Goal: Find specific page/section: Find specific page/section

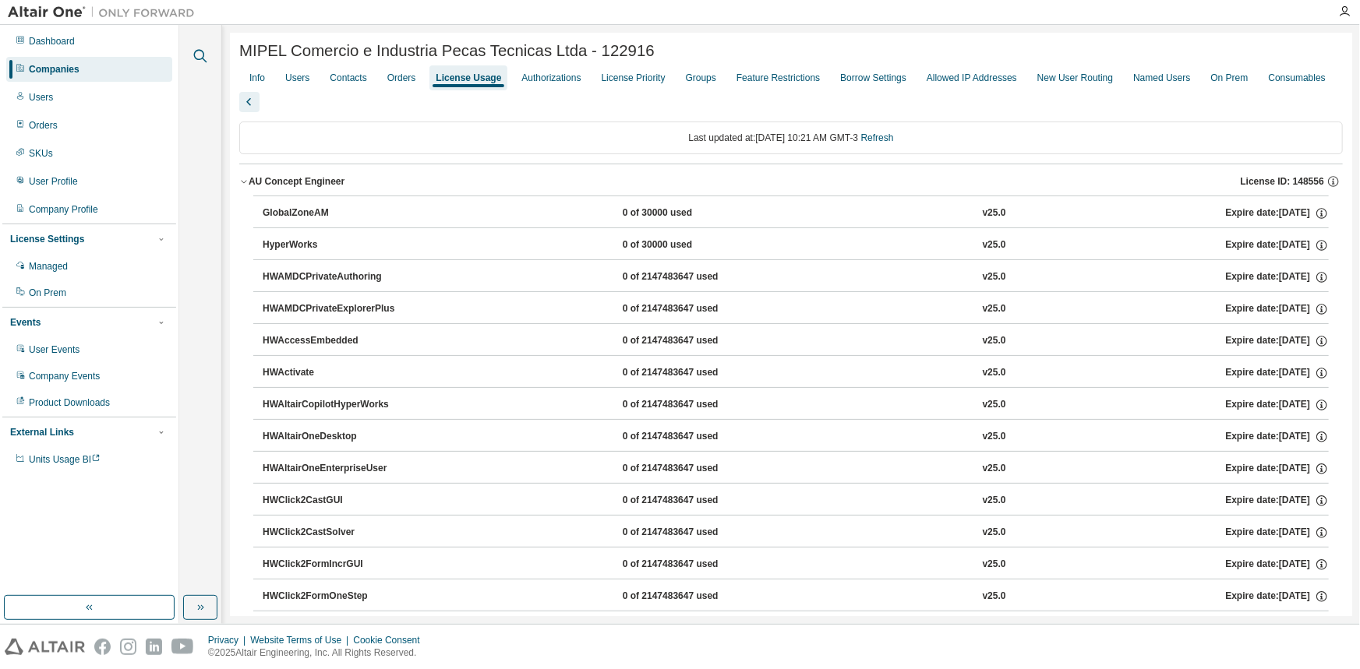
click at [191, 57] on icon "button" at bounding box center [200, 56] width 19 height 19
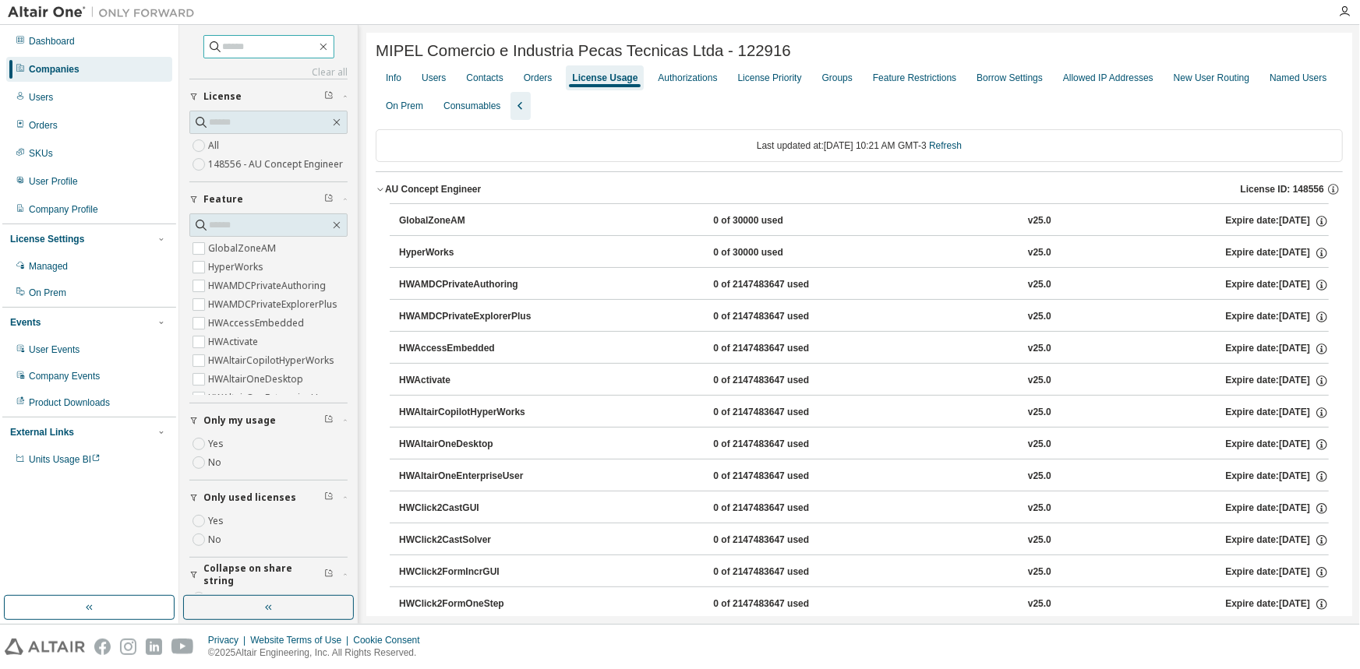
click at [242, 44] on input "text" at bounding box center [270, 47] width 94 height 16
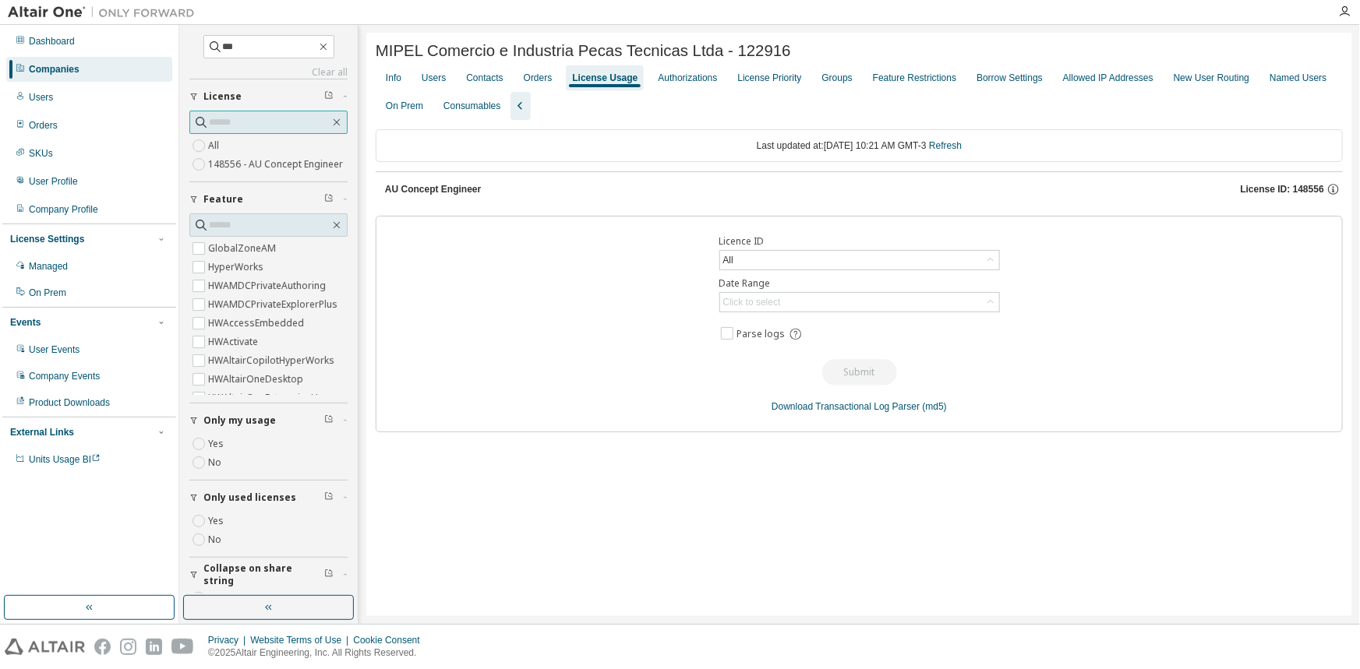
click at [337, 121] on span at bounding box center [268, 122] width 158 height 23
click at [331, 111] on span at bounding box center [268, 122] width 158 height 23
click at [330, 117] on icon "button" at bounding box center [336, 122] width 12 height 12
click at [253, 44] on input "***" at bounding box center [270, 47] width 94 height 16
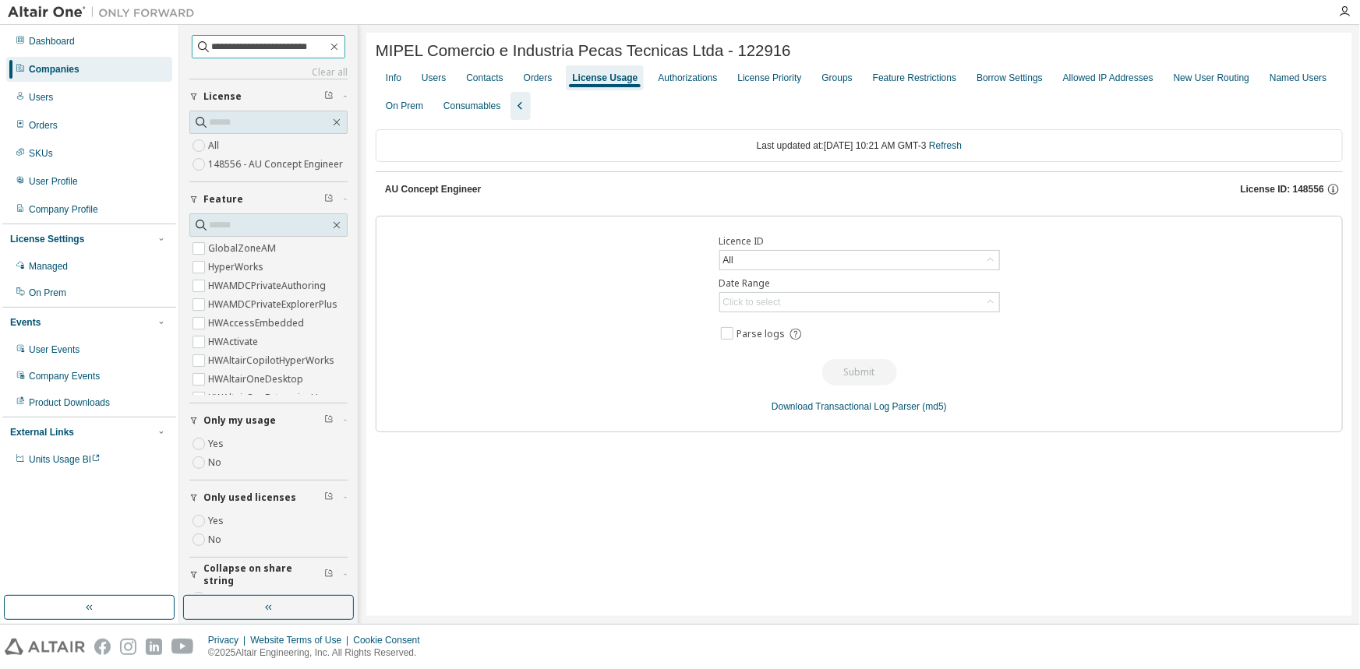
type input "**********"
click at [57, 73] on div "Companies" at bounding box center [54, 69] width 51 height 12
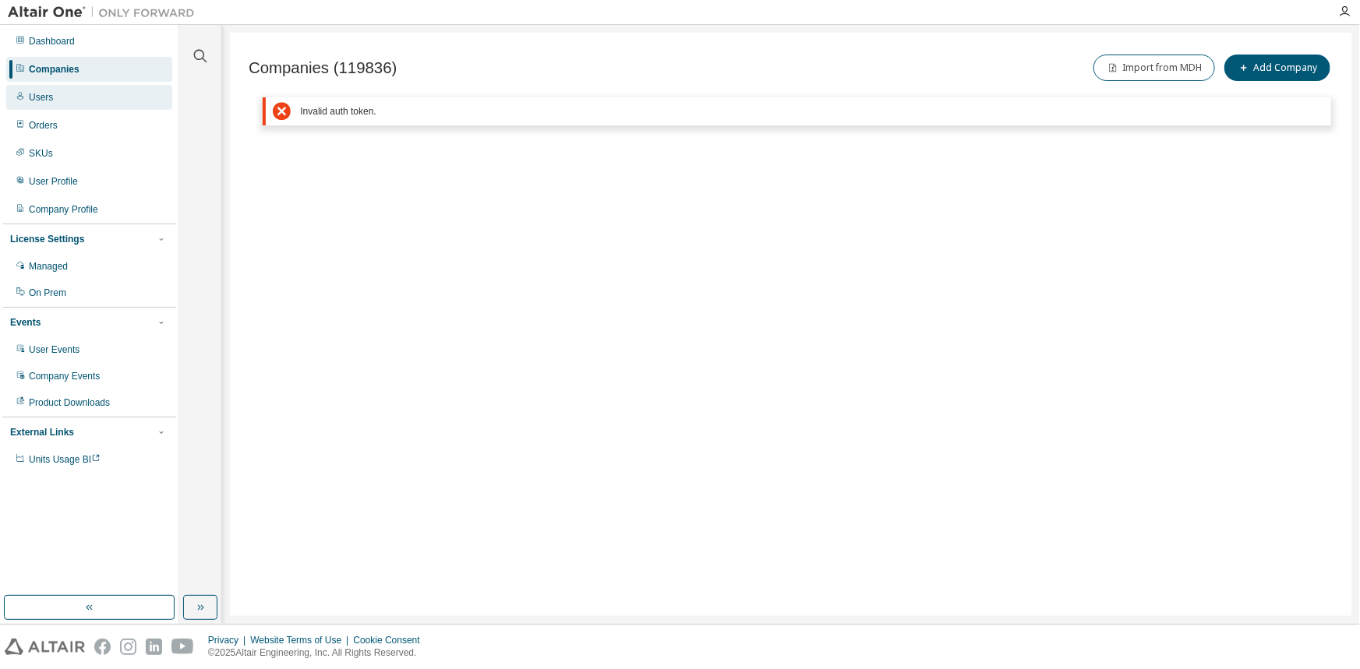
click at [51, 93] on div "Users" at bounding box center [89, 97] width 166 height 25
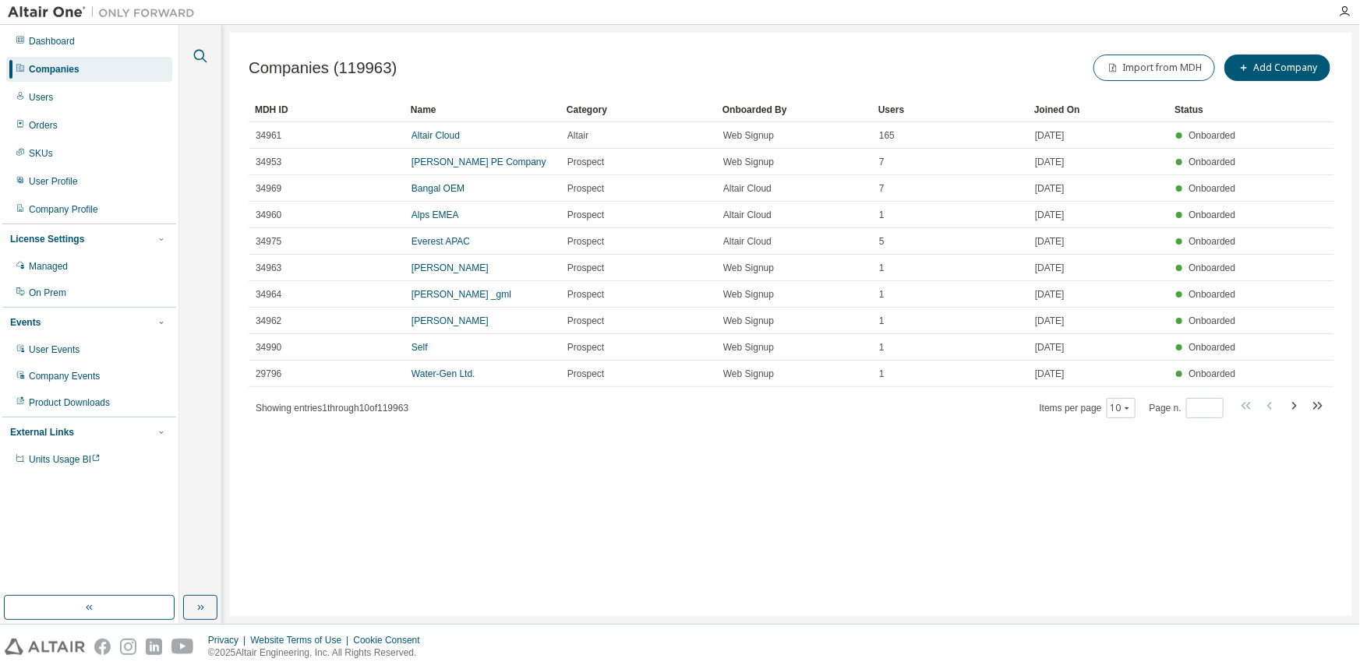
click at [196, 55] on icon "button" at bounding box center [200, 56] width 19 height 19
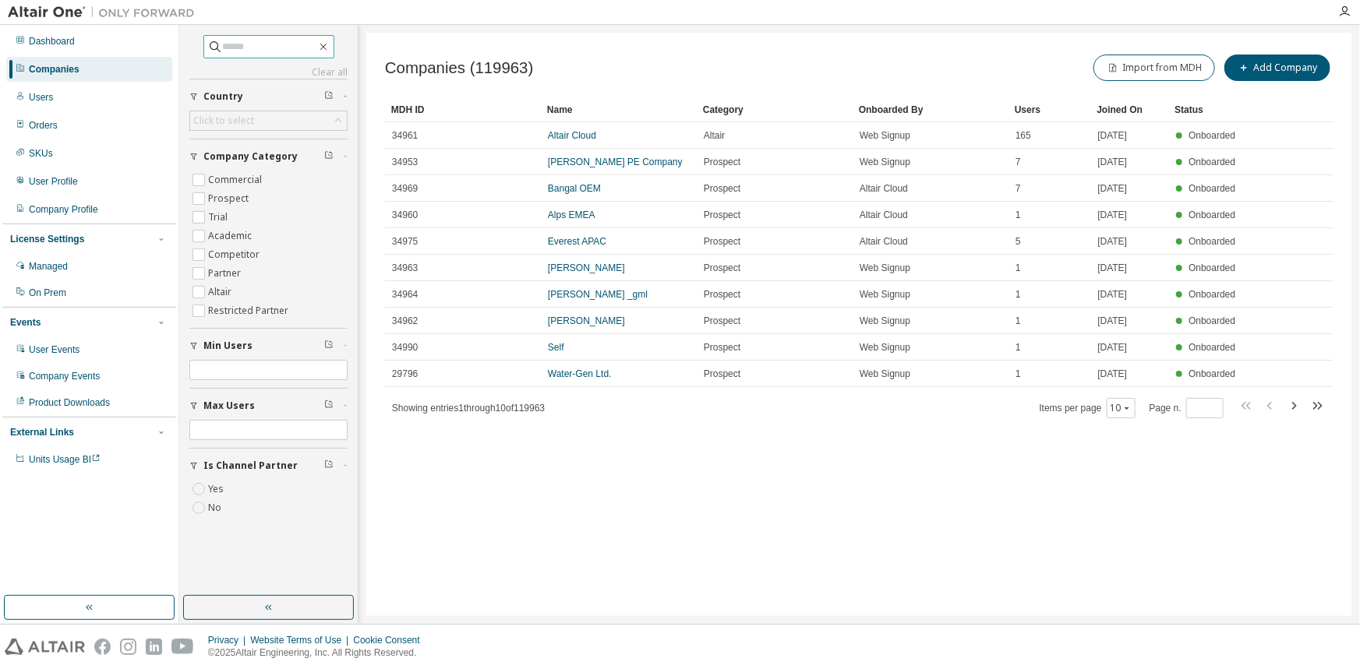
click at [237, 46] on input "text" at bounding box center [270, 47] width 94 height 16
type input "**********"
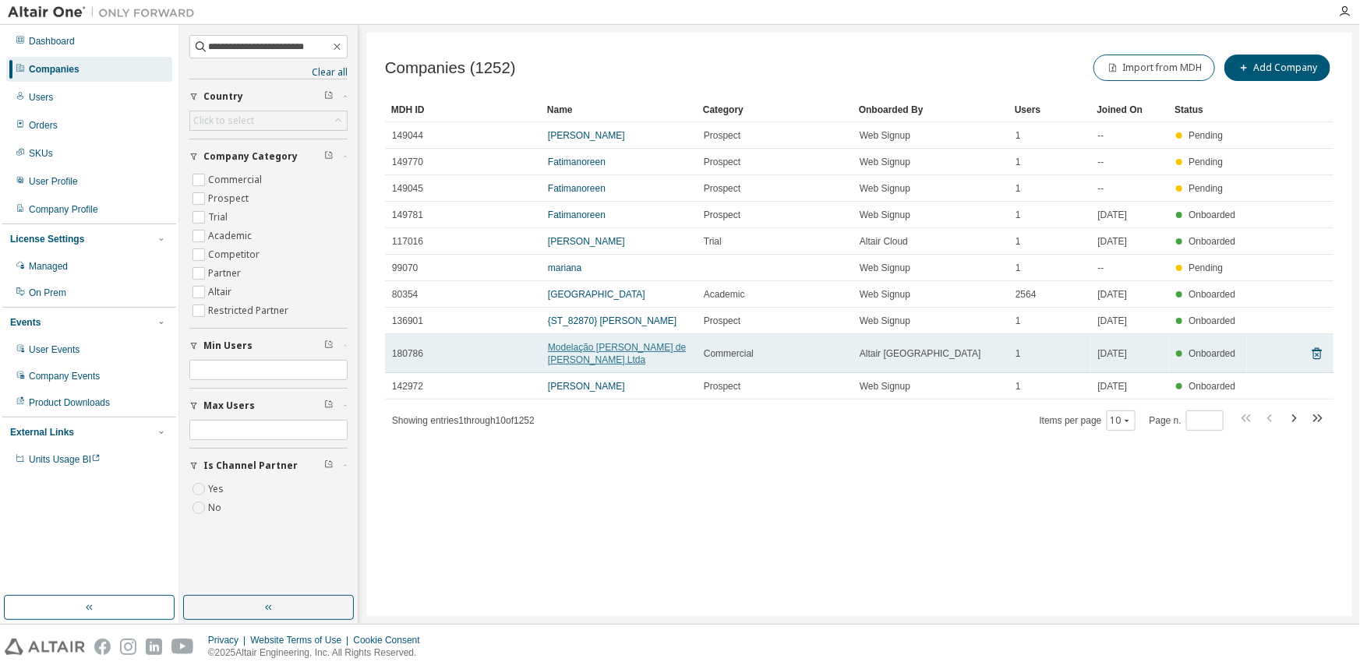
click at [639, 349] on link "Modelação [PERSON_NAME] de [PERSON_NAME] Ltda" at bounding box center [617, 353] width 138 height 23
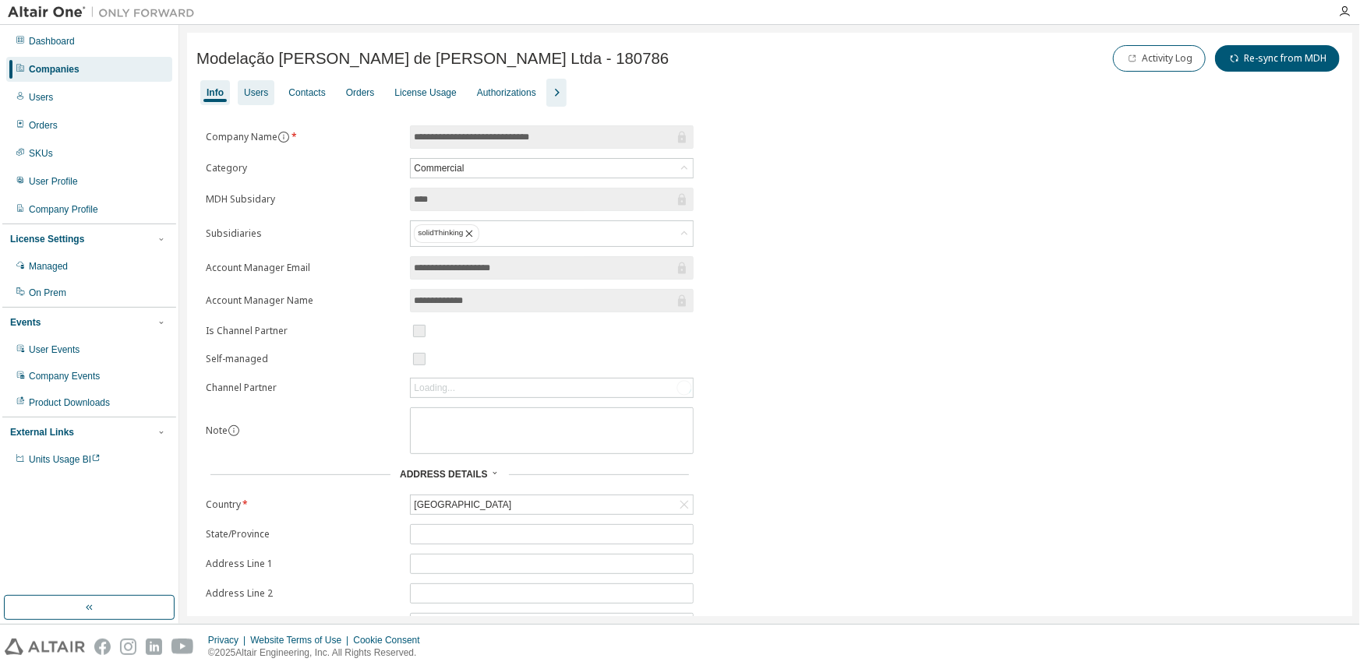
click at [259, 90] on div "Users" at bounding box center [256, 92] width 24 height 12
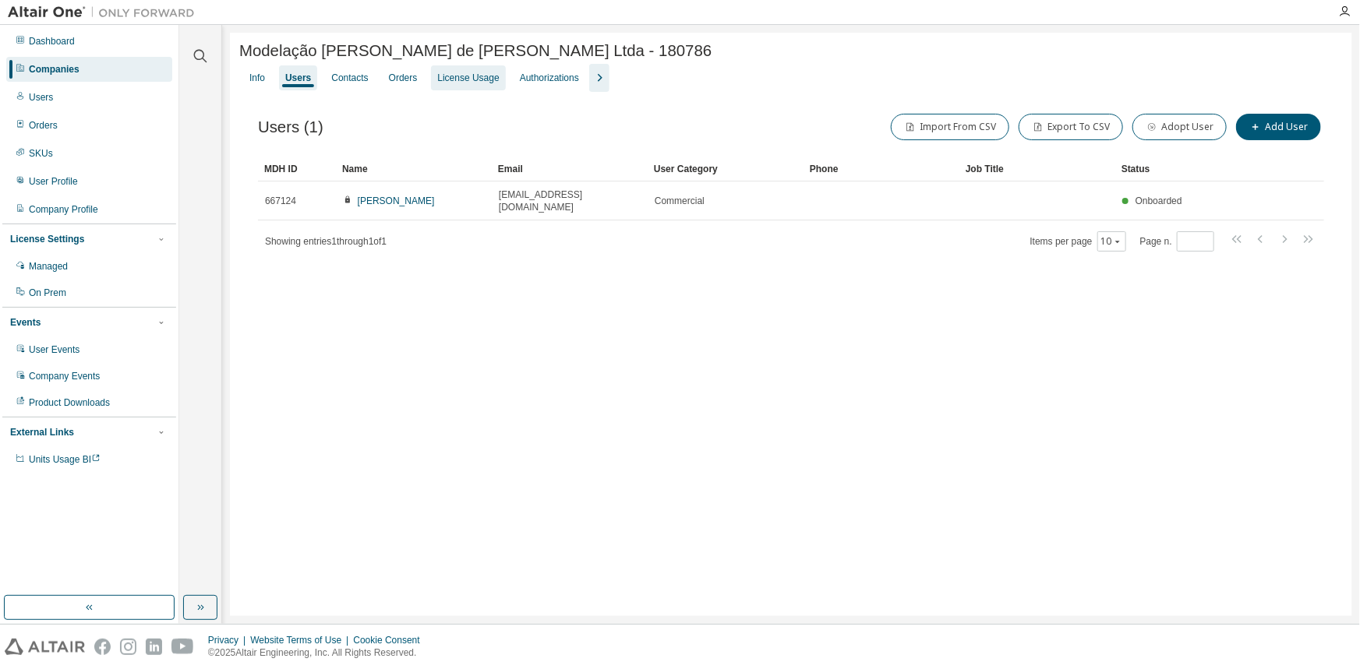
click at [475, 79] on div "License Usage" at bounding box center [468, 78] width 62 height 12
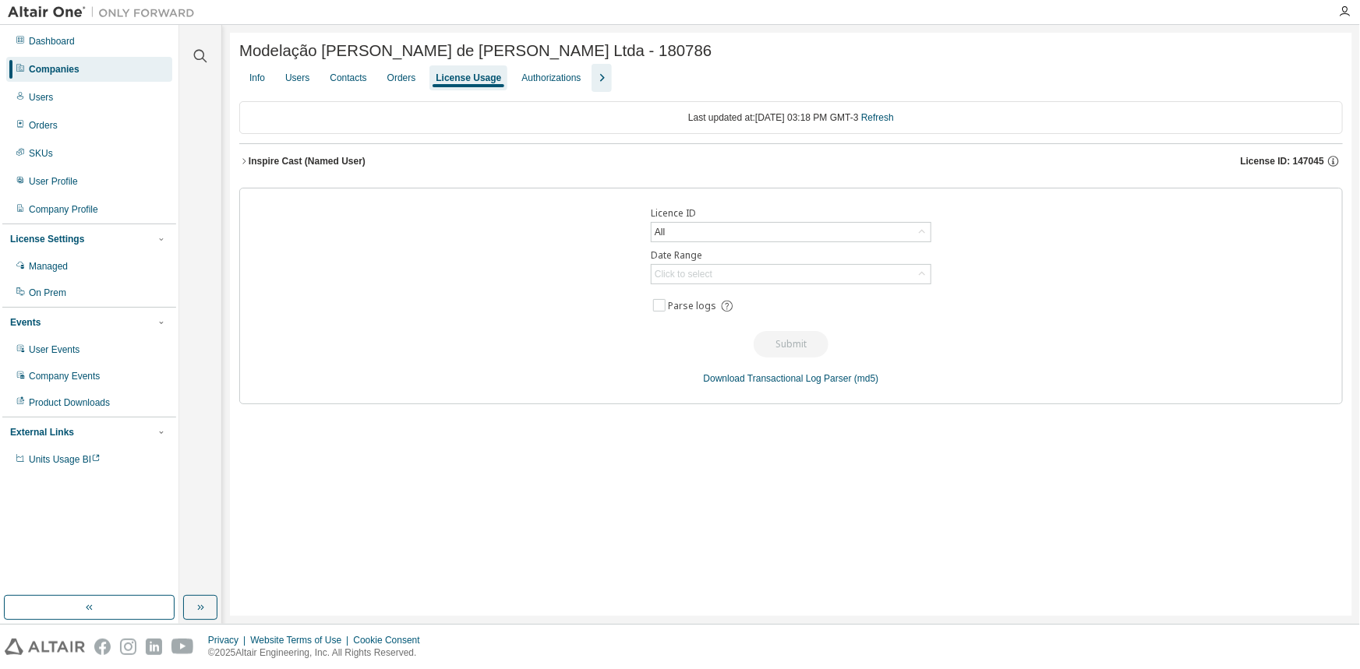
click at [341, 168] on div "Inspire Cast (Named User)" at bounding box center [307, 161] width 117 height 12
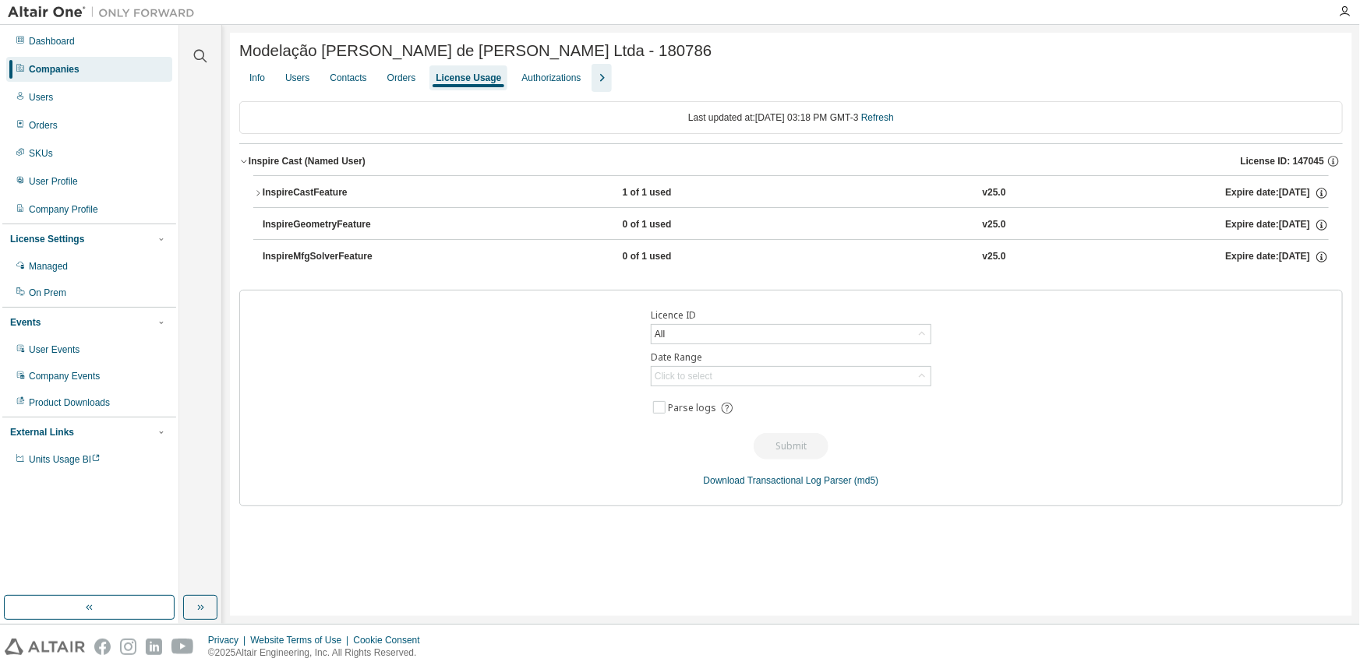
click at [341, 168] on div "Inspire Cast (Named User)" at bounding box center [307, 161] width 117 height 12
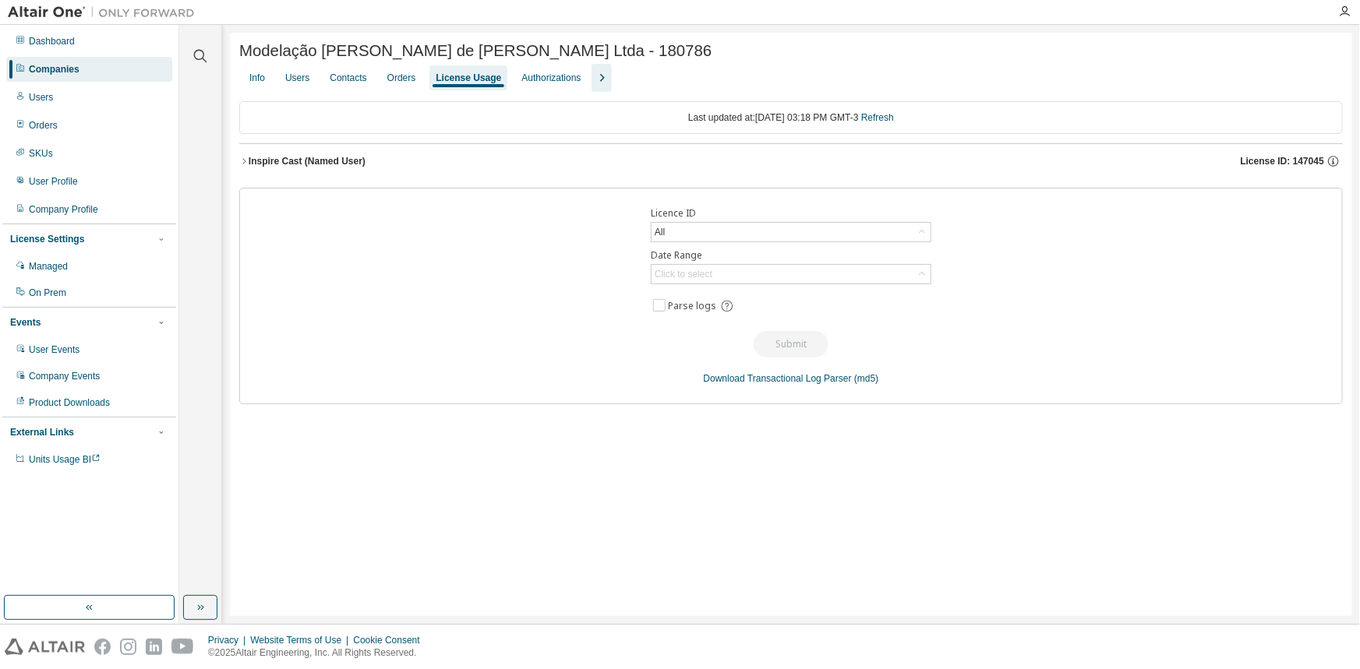
click at [602, 86] on icon "button" at bounding box center [601, 78] width 19 height 19
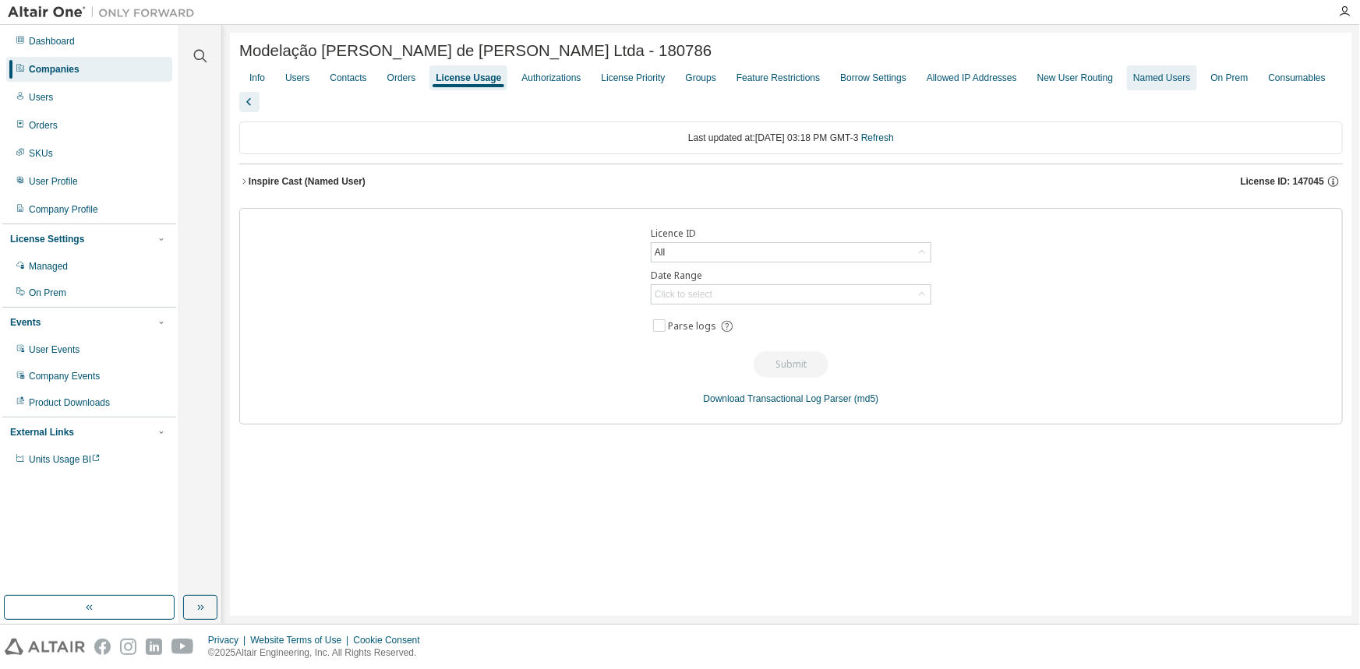
click at [1147, 78] on div "Named Users" at bounding box center [1161, 78] width 57 height 12
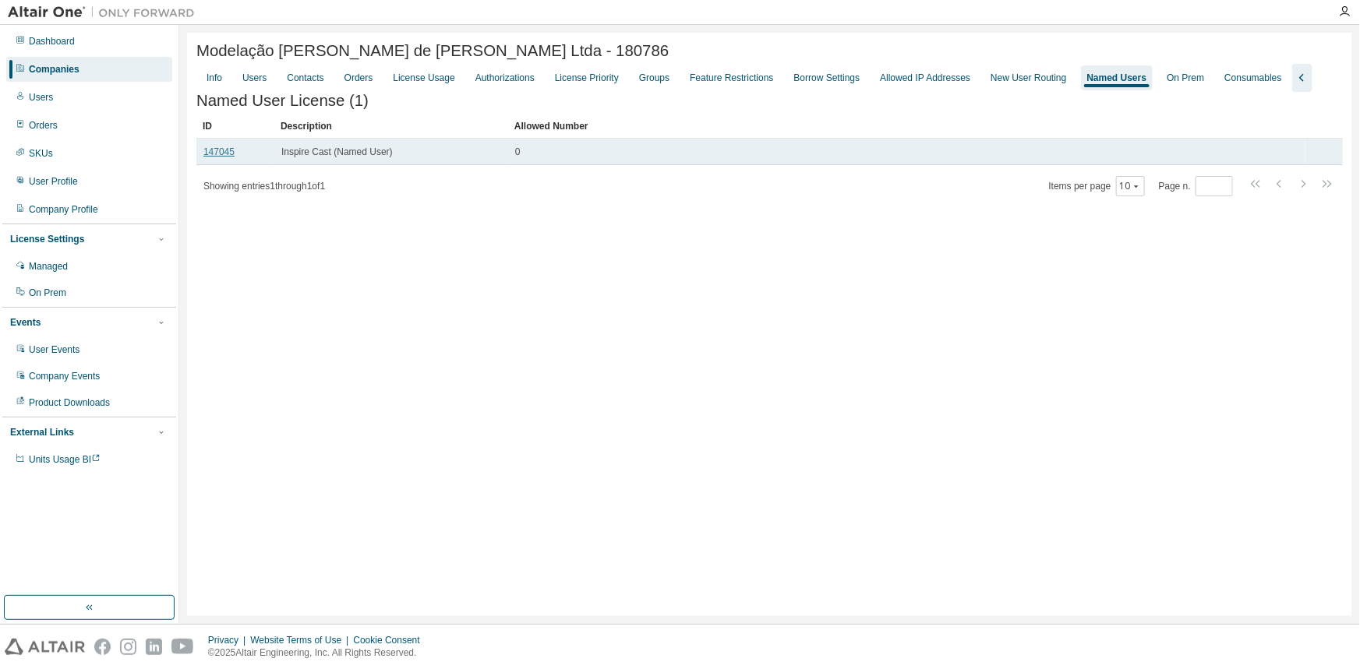
click at [228, 154] on link "147045" at bounding box center [218, 151] width 31 height 11
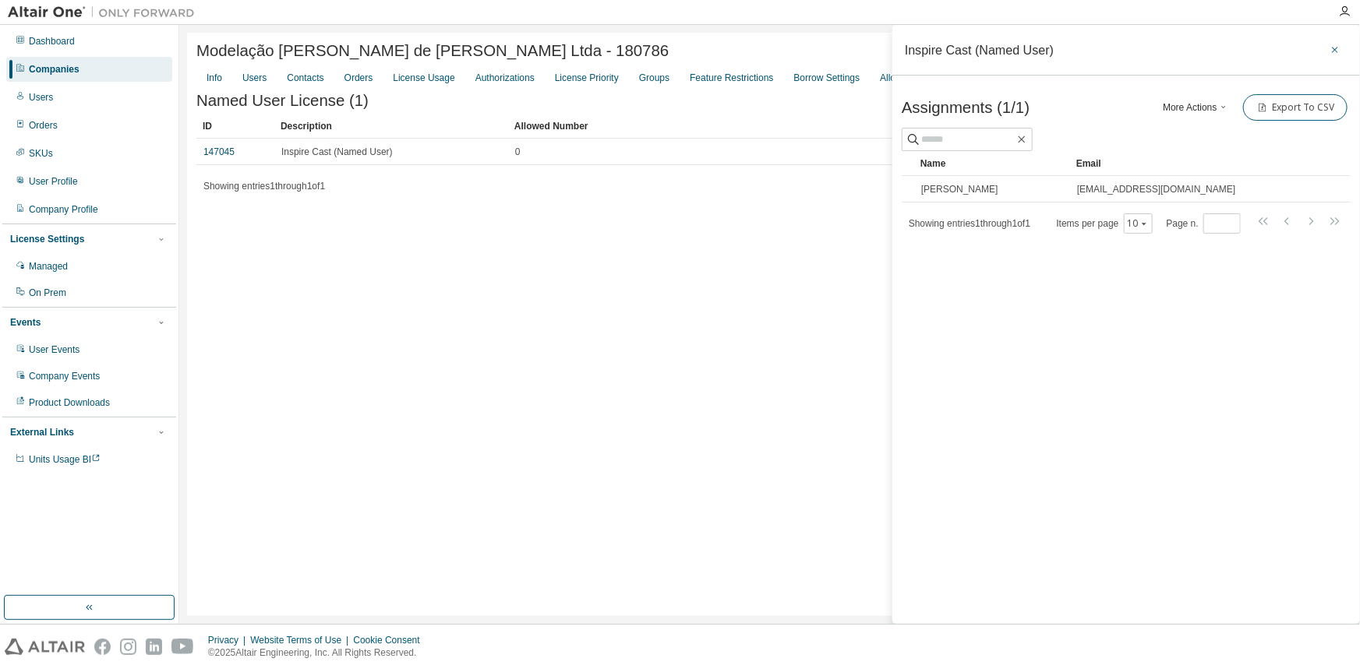
click at [1339, 45] on icon "button" at bounding box center [1334, 50] width 11 height 12
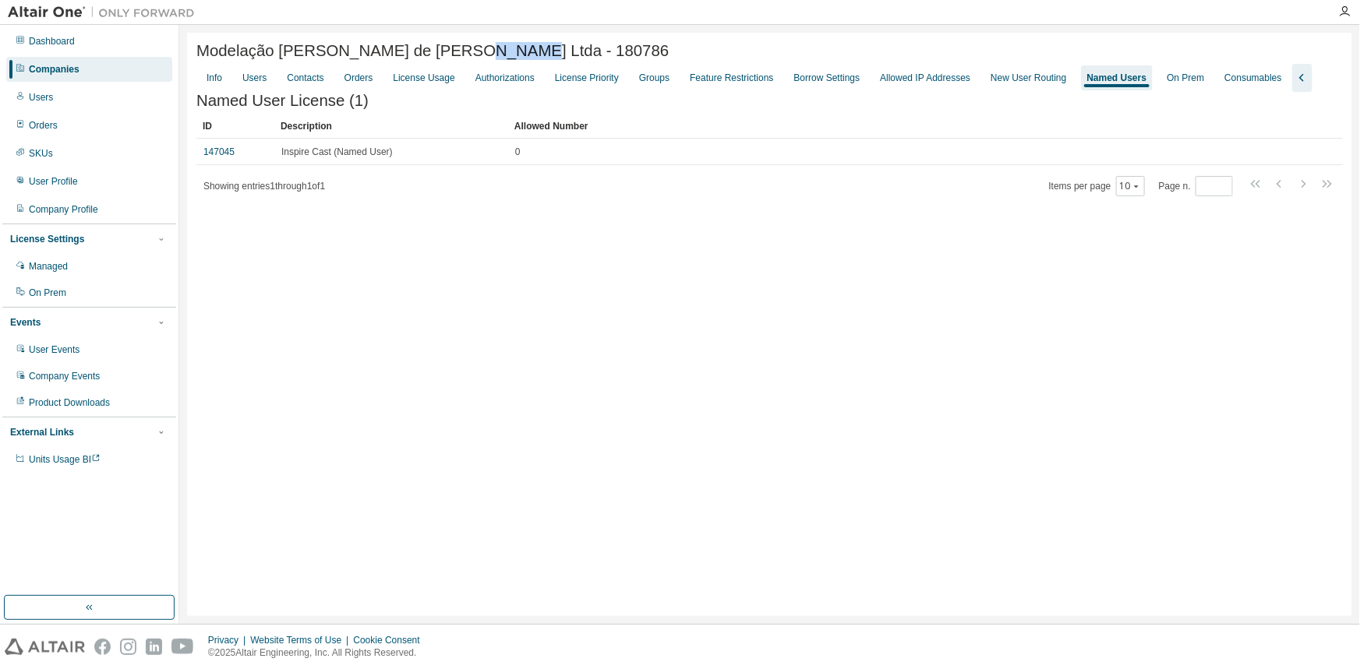
drag, startPoint x: 496, startPoint y: 50, endPoint x: 441, endPoint y: 51, distance: 55.3
click at [441, 51] on div "Modelação [PERSON_NAME] de [PERSON_NAME] Ltda - 180786" at bounding box center [769, 51] width 1146 height 18
copy span "180786"
click at [415, 78] on div "License Usage" at bounding box center [424, 78] width 62 height 12
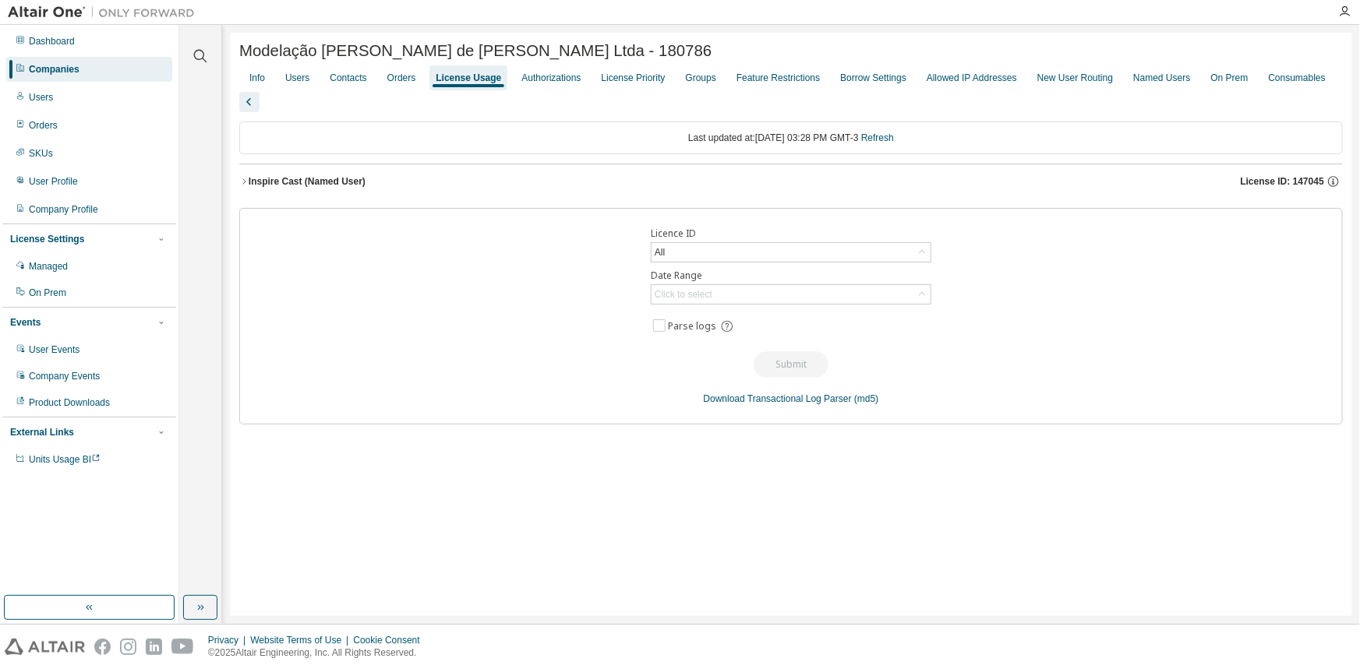
click at [264, 175] on div "Inspire Cast (Named User)" at bounding box center [307, 181] width 117 height 12
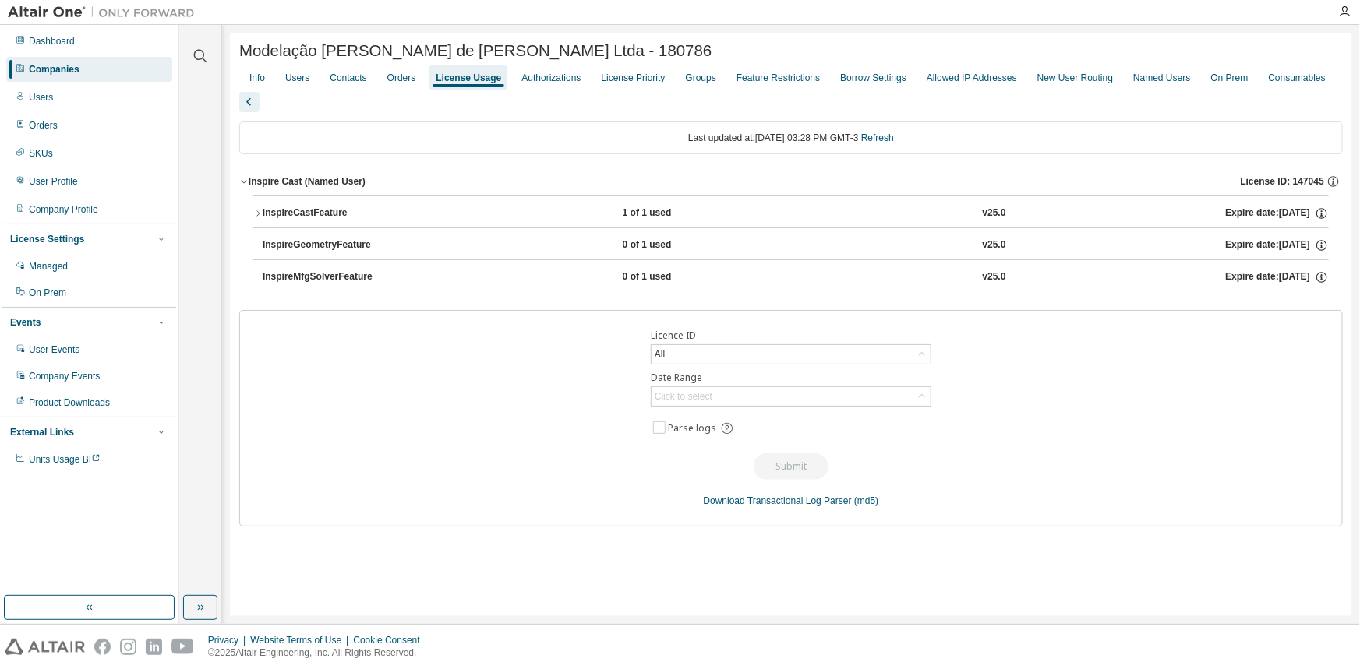
click at [462, 79] on div "License Usage" at bounding box center [468, 78] width 65 height 12
click at [405, 88] on div "Orders" at bounding box center [401, 77] width 41 height 25
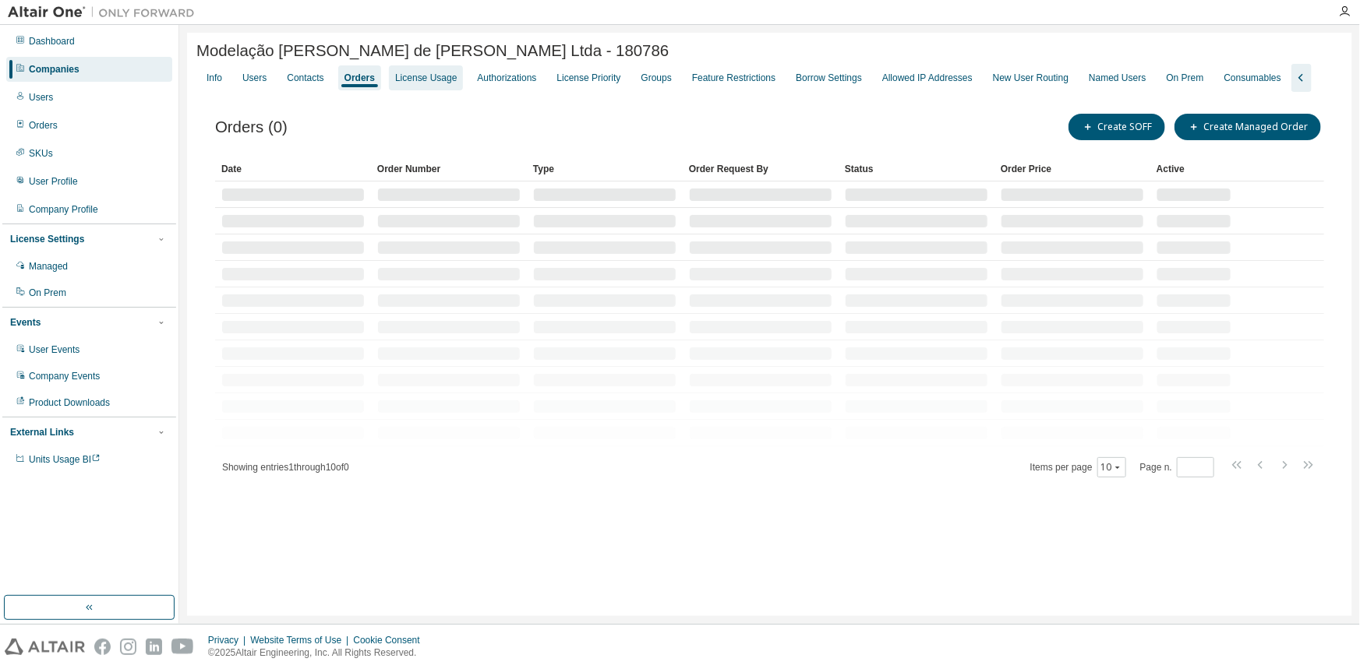
click at [435, 88] on div "License Usage" at bounding box center [426, 77] width 74 height 25
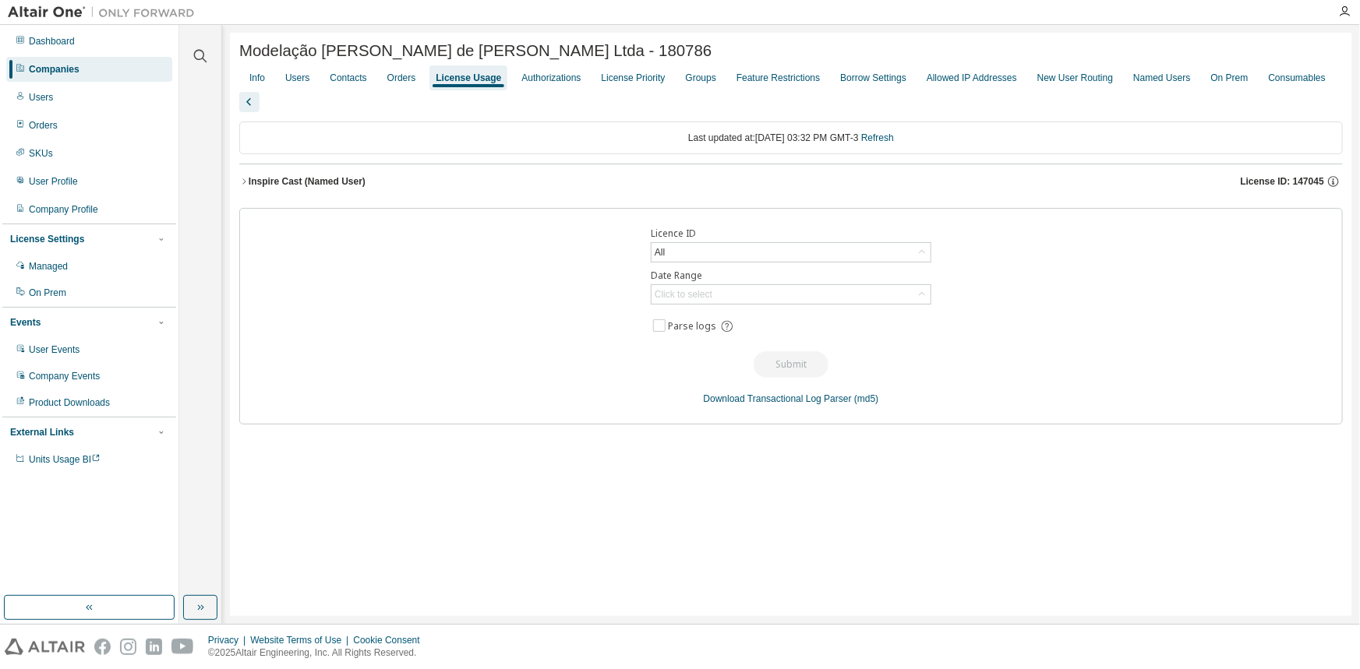
click at [307, 175] on div "Inspire Cast (Named User)" at bounding box center [307, 181] width 117 height 12
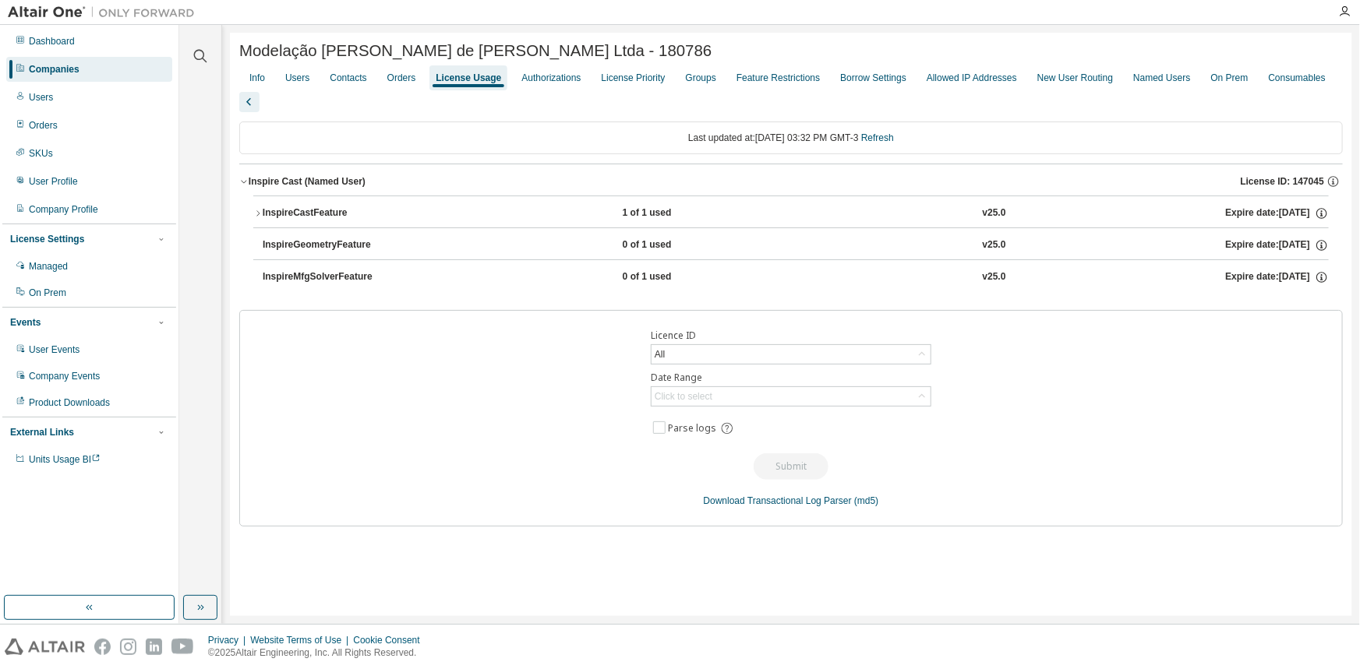
click at [470, 86] on div "License Usage" at bounding box center [468, 77] width 78 height 25
click at [381, 77] on div "Orders" at bounding box center [401, 77] width 41 height 25
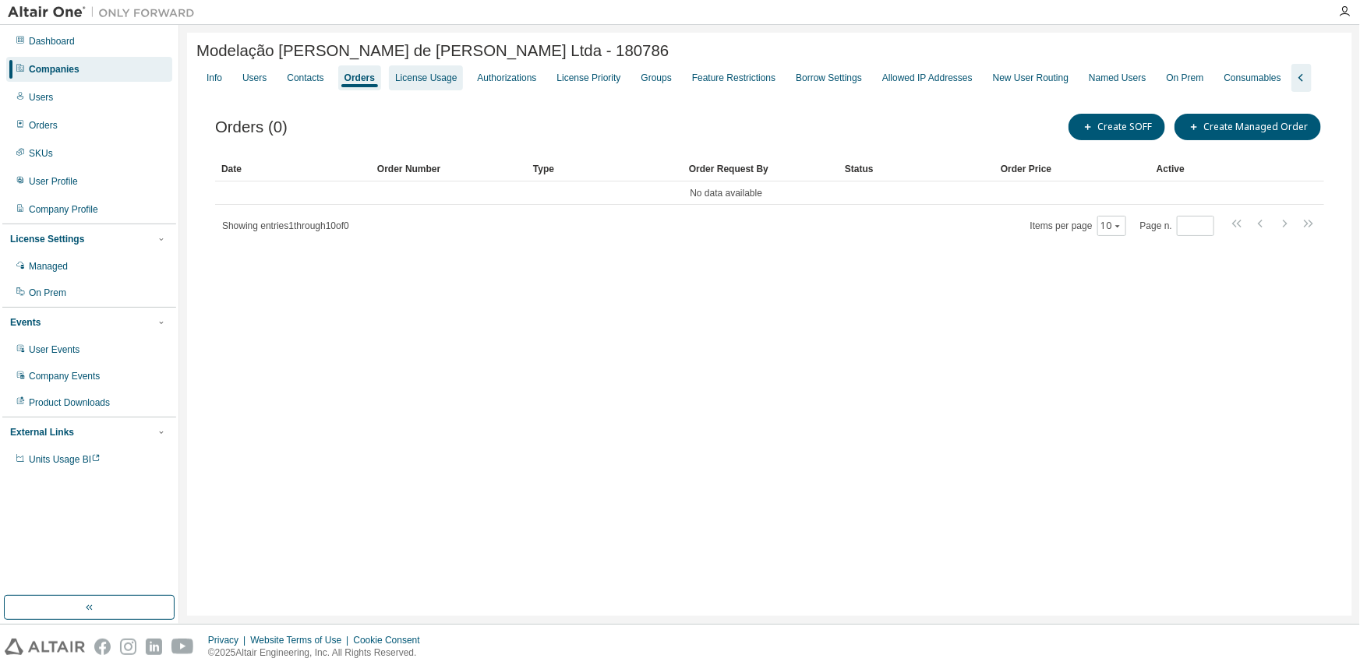
click at [443, 80] on div "License Usage" at bounding box center [426, 78] width 62 height 12
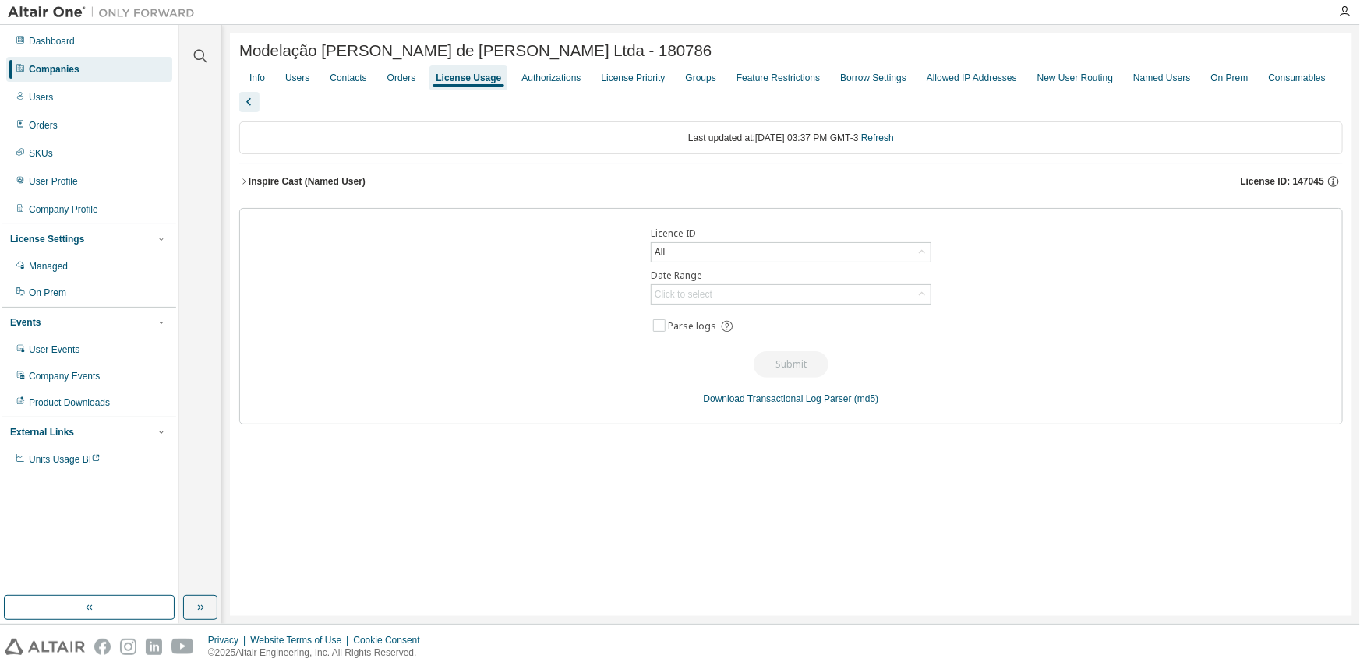
click at [322, 175] on div "Inspire Cast (Named User)" at bounding box center [307, 181] width 117 height 12
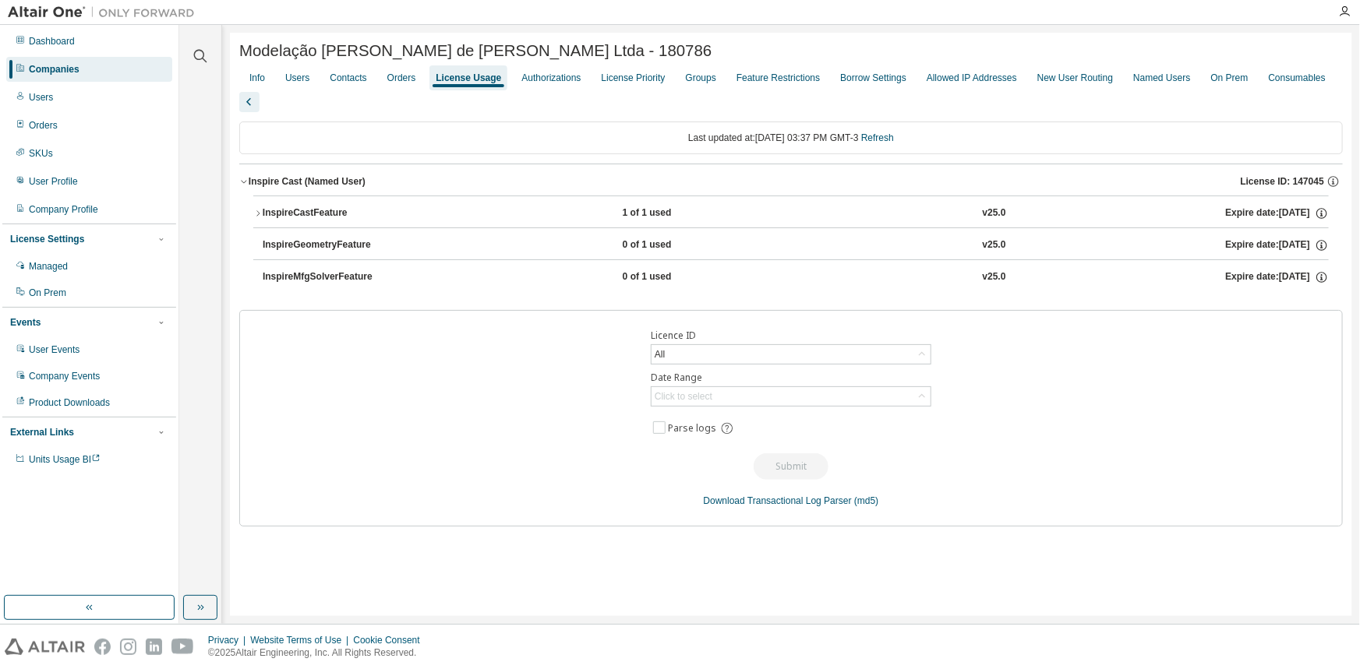
click at [322, 175] on div "Inspire Cast (Named User)" at bounding box center [307, 181] width 117 height 12
